Goal: Information Seeking & Learning: Find specific fact

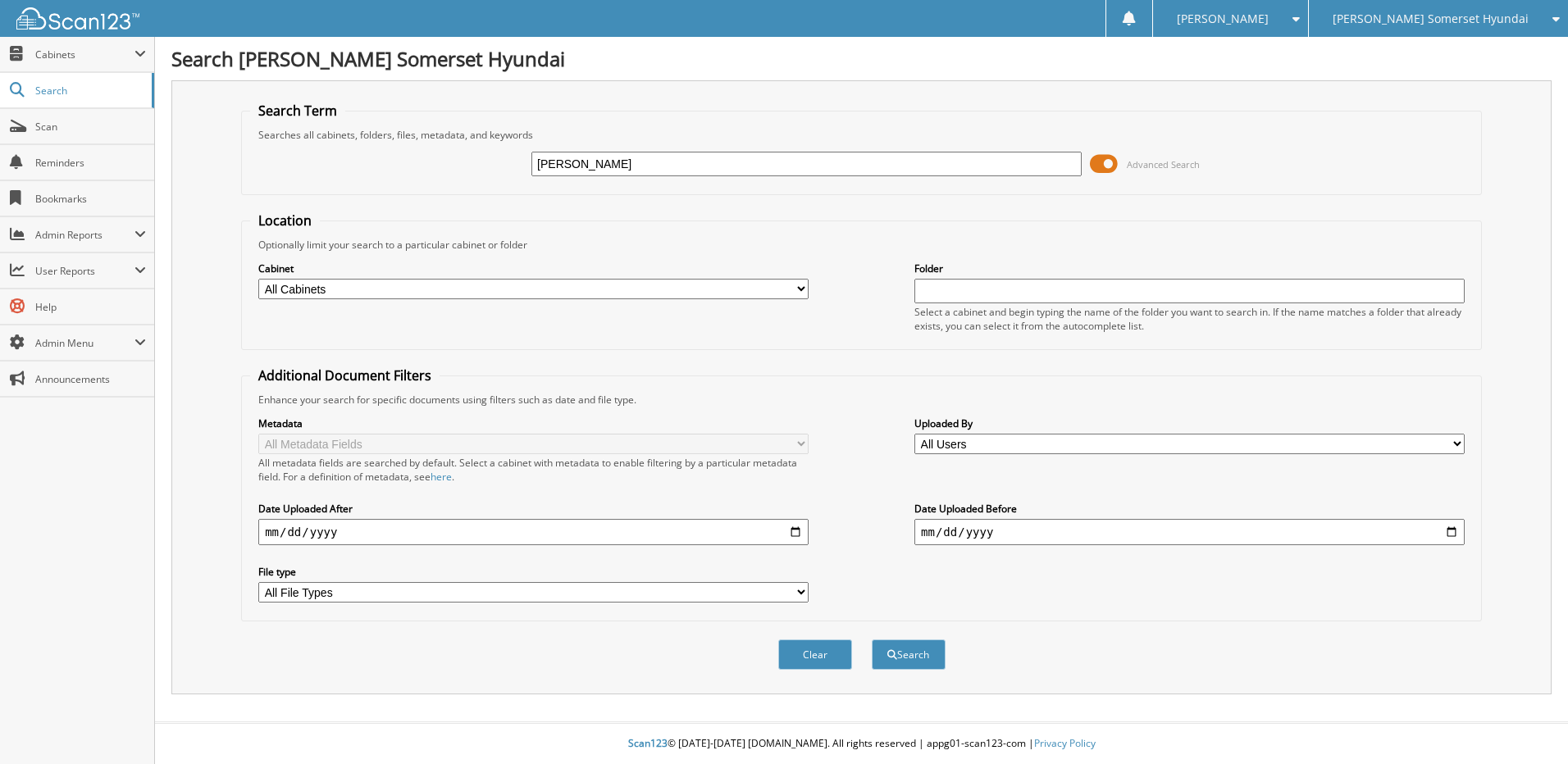
type input "[PERSON_NAME]"
click at [872, 639] on button "Search" at bounding box center [909, 655] width 74 height 30
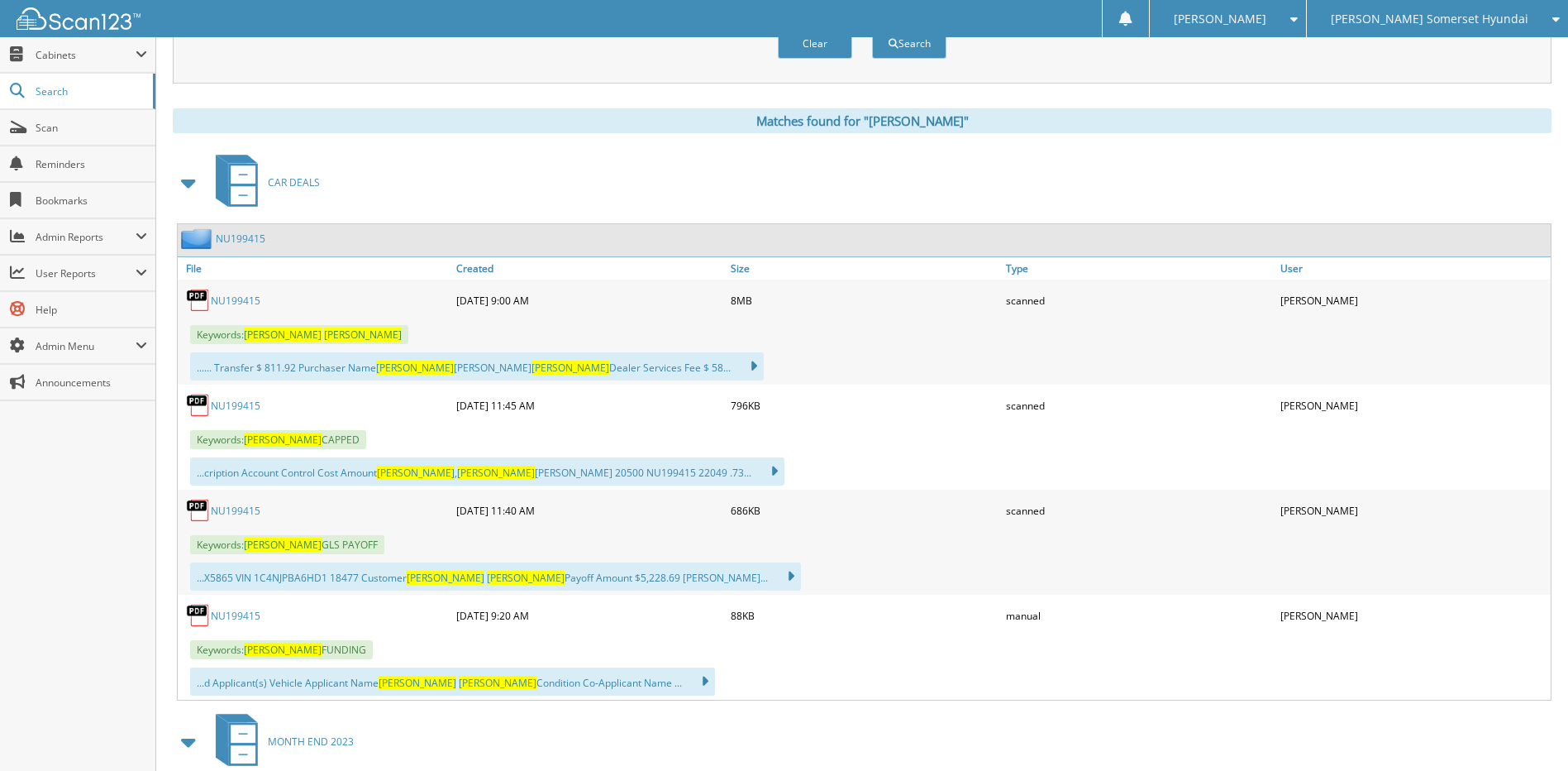
scroll to position [662, 0]
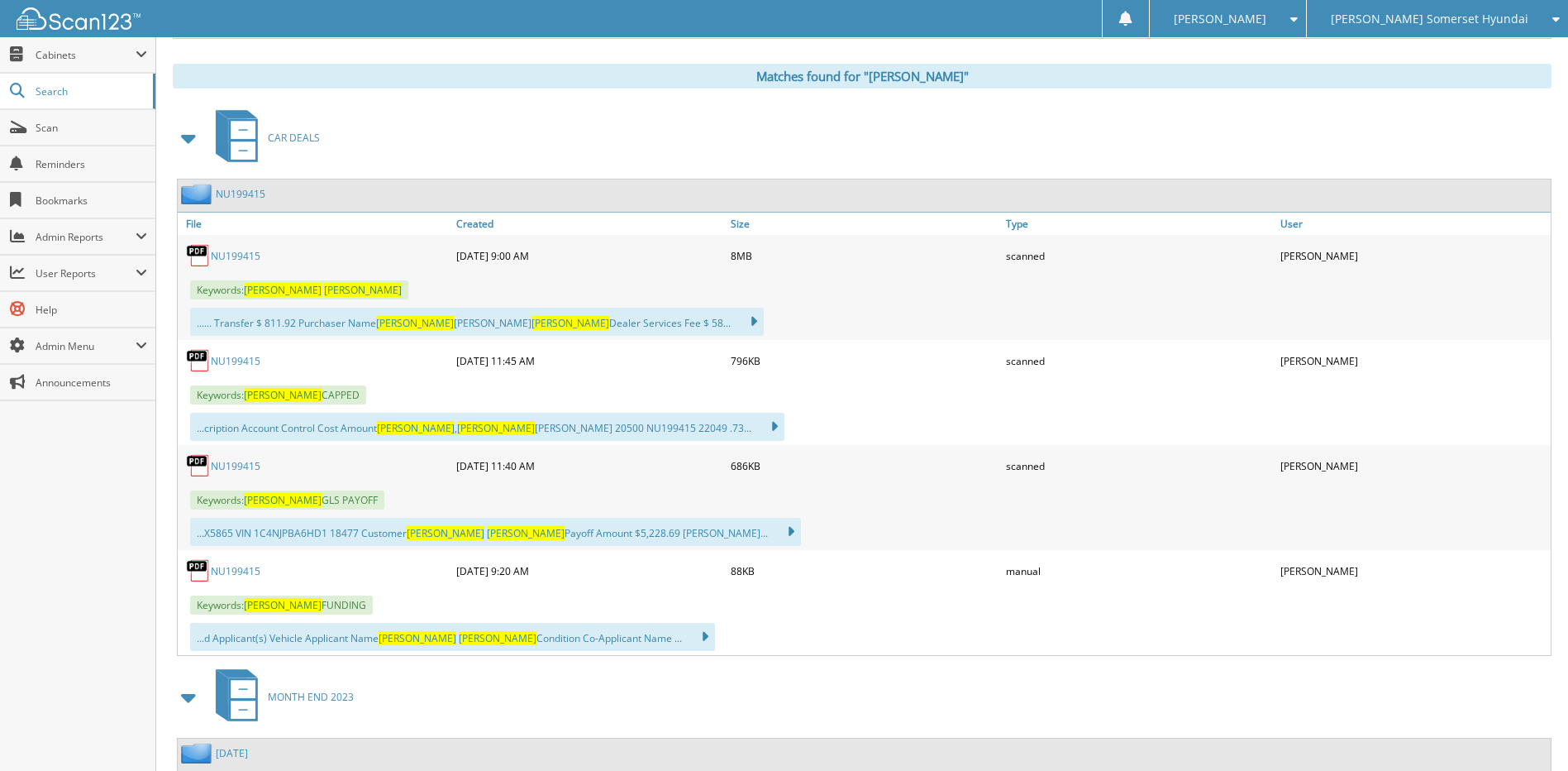
click at [243, 467] on link "NU199415" at bounding box center [236, 466] width 50 height 14
